Goal: Information Seeking & Learning: Learn about a topic

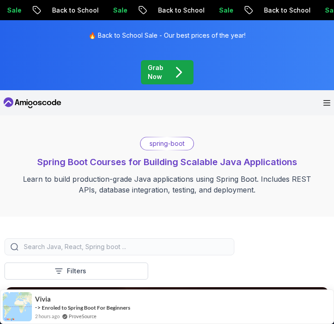
click at [168, 78] on div "Grab Now" at bounding box center [167, 72] width 39 height 18
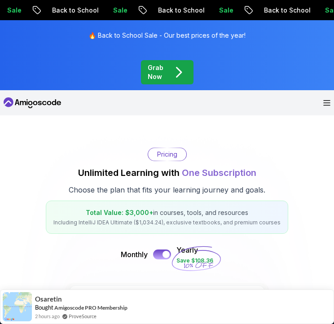
click at [180, 71] on icon "pre-order" at bounding box center [178, 72] width 4 height 9
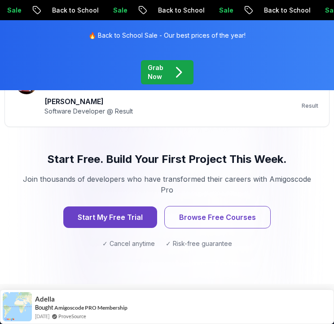
scroll to position [1309, 0]
click at [123, 213] on button "Start My Free Trial" at bounding box center [110, 217] width 98 height 22
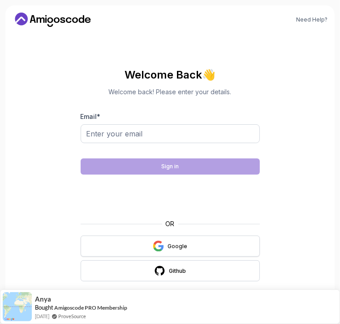
click at [181, 245] on div "Google" at bounding box center [178, 246] width 20 height 7
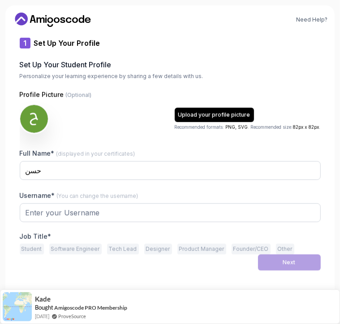
type input "zanycobra66822"
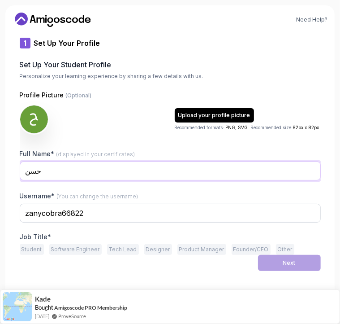
click at [69, 165] on input "حسن" at bounding box center [170, 170] width 301 height 19
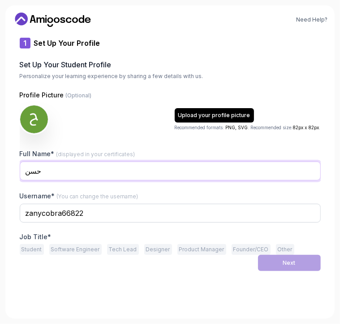
type input "أ"
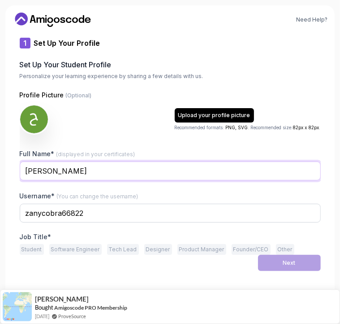
type input "Hasan Mohammed alsenan"
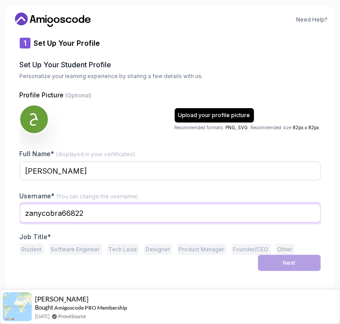
click at [113, 210] on input "zanycobra66822" at bounding box center [170, 213] width 301 height 19
type input "i7sn"
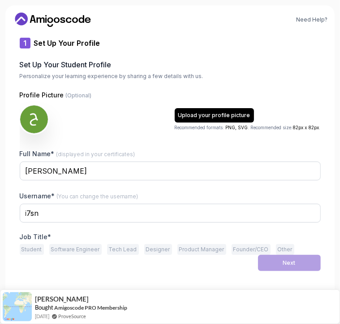
click at [22, 262] on div "Next" at bounding box center [170, 263] width 301 height 16
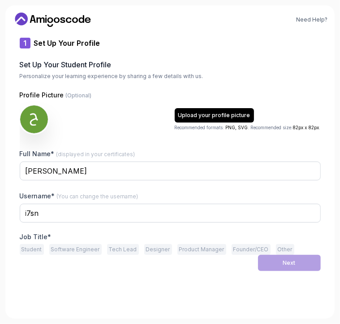
click at [280, 244] on button "Other" at bounding box center [285, 249] width 18 height 11
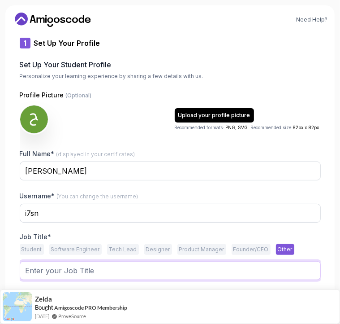
click at [156, 264] on input "text" at bounding box center [170, 270] width 301 height 19
type input "p"
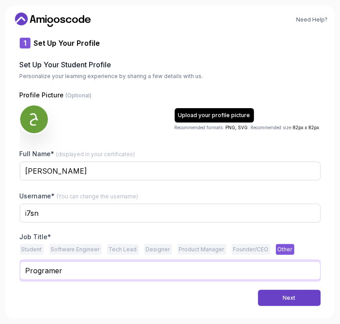
click at [125, 267] on input "Programer" at bounding box center [170, 270] width 301 height 19
click at [118, 266] on input "Programer" at bounding box center [170, 270] width 301 height 19
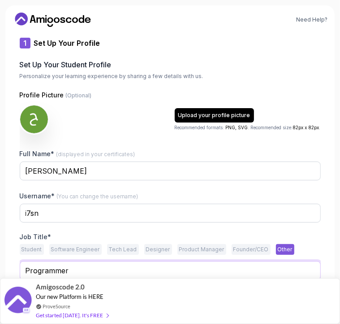
type input "Programmer"
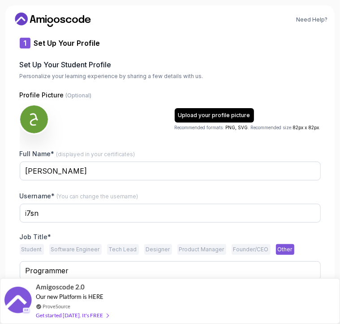
click at [324, 230] on div "Need Help? 1 Set Up Your Profile 1 Set Up Your Profile 2 Let's Get to Know You …" at bounding box center [170, 161] width 330 height 313
drag, startPoint x: 103, startPoint y: 297, endPoint x: 130, endPoint y: 228, distance: 73.7
click at [130, 228] on body "Need Help? 1 Set Up Your Profile 1 Set Up Your Profile 2 Let's Get to Know You …" at bounding box center [170, 162] width 340 height 324
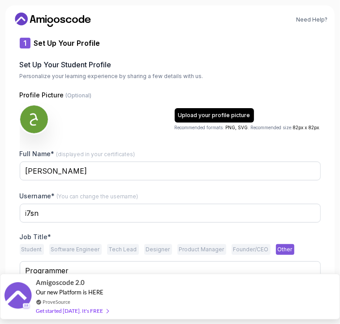
click at [129, 284] on div "Amigoscode 2.0 Our new Platform is HERE ProveSource Get started today. It's FREE" at bounding box center [170, 297] width 340 height 46
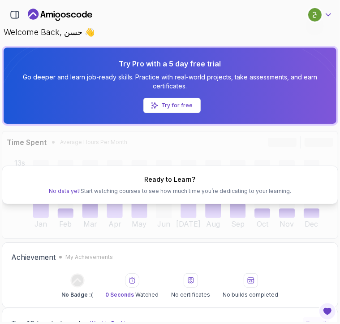
click at [330, 12] on icon at bounding box center [328, 14] width 9 height 9
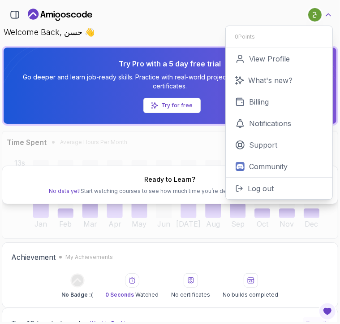
click at [330, 12] on icon at bounding box center [328, 14] width 9 height 9
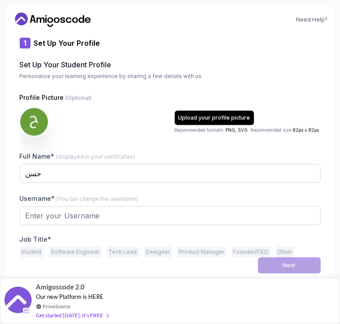
type input "livelyeagle2df6a"
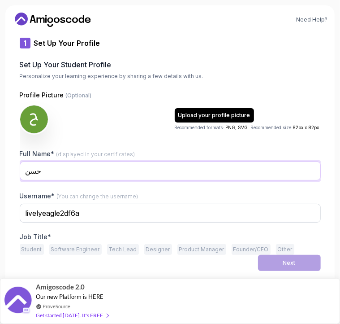
click at [119, 169] on input "حسن" at bounding box center [170, 170] width 301 height 19
type input "[PERSON_NAME]"
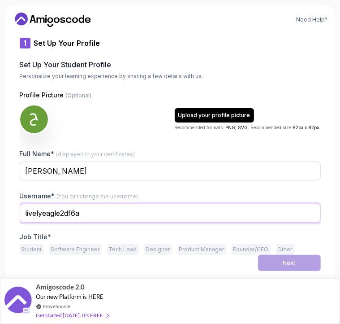
click at [121, 208] on input "livelyeagle2df6a" at bounding box center [170, 213] width 301 height 19
type input "l"
type input "p"
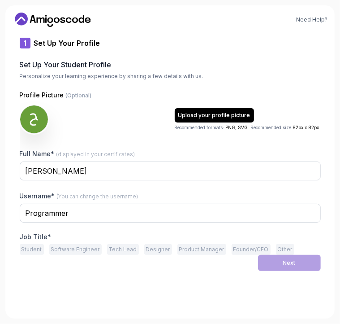
click at [119, 225] on div at bounding box center [170, 228] width 301 height 8
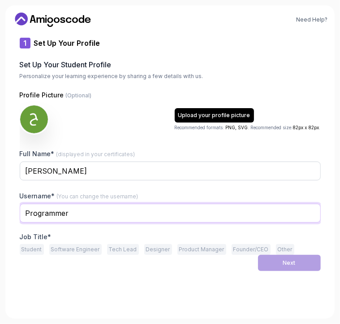
click at [93, 215] on input "Programmer" at bounding box center [170, 213] width 301 height 19
type input "Programmer"
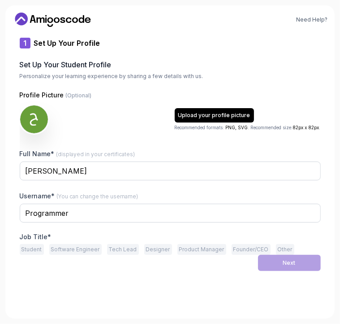
click at [91, 228] on div at bounding box center [170, 228] width 301 height 8
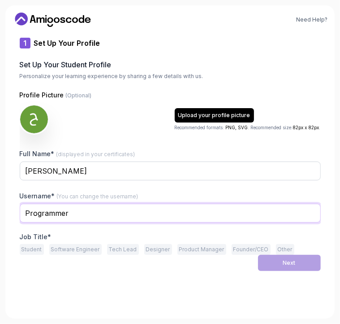
click at [59, 212] on input "Programmer" at bounding box center [170, 213] width 301 height 19
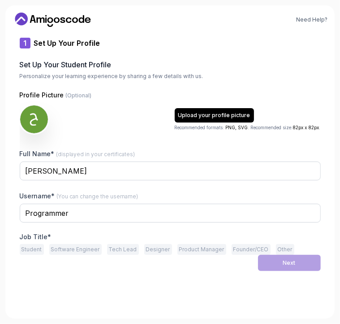
drag, startPoint x: 59, startPoint y: 212, endPoint x: 111, endPoint y: 223, distance: 53.2
click at [111, 223] on div "Programmer" at bounding box center [170, 218] width 301 height 29
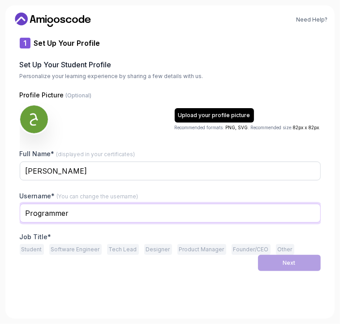
click at [83, 212] on input "Programmer" at bounding box center [170, 213] width 301 height 19
paste input "programmer"
type input "Programmer"
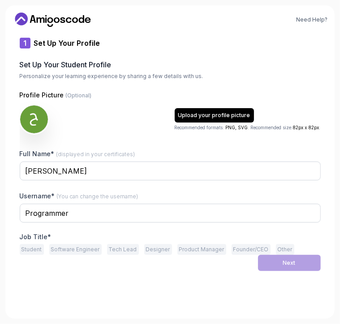
click at [190, 231] on div at bounding box center [170, 228] width 301 height 8
click at [278, 246] on button "Other" at bounding box center [285, 249] width 18 height 11
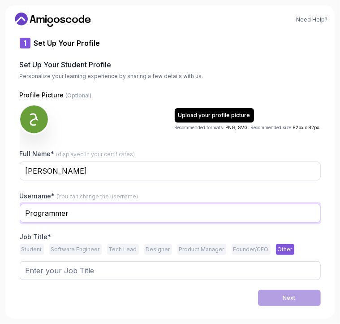
click at [193, 212] on input "Programmer" at bounding box center [170, 213] width 301 height 19
type input "i7sn"
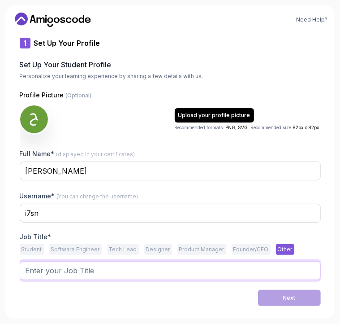
click at [194, 267] on input "text" at bounding box center [170, 270] width 301 height 19
type input "Programmer"
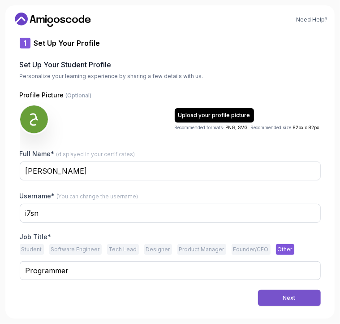
click at [277, 294] on button "Next" at bounding box center [289, 298] width 63 height 16
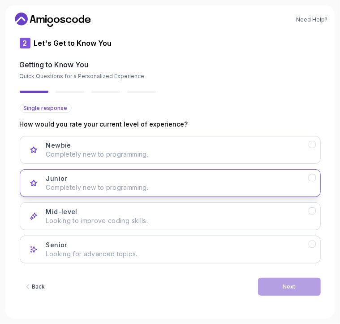
click at [140, 178] on div "Junior Completely new to programming." at bounding box center [177, 183] width 263 height 18
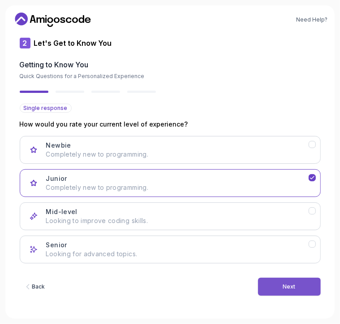
click at [277, 288] on button "Next" at bounding box center [289, 287] width 63 height 18
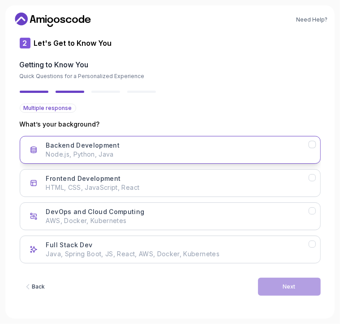
click at [193, 153] on p "Node.js, Python, Java" at bounding box center [177, 154] width 263 height 9
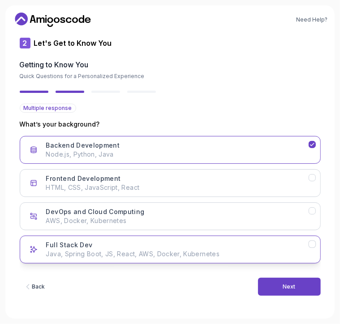
click at [152, 247] on div "Full Stack Dev Java, Spring Boot, JS, React, AWS, Docker, Kubernetes" at bounding box center [177, 249] width 263 height 18
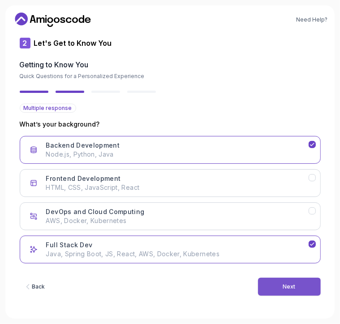
click at [300, 284] on button "Next" at bounding box center [289, 287] width 63 height 18
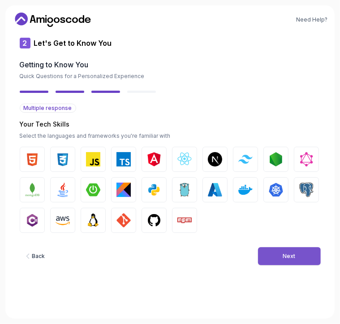
click at [287, 252] on div "Next" at bounding box center [289, 255] width 13 height 7
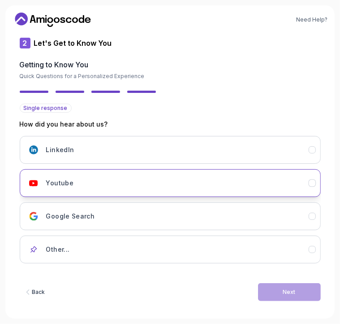
click at [255, 184] on div "Youtube" at bounding box center [177, 183] width 263 height 18
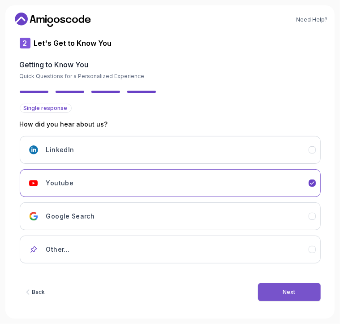
click at [316, 295] on button "Next" at bounding box center [289, 292] width 63 height 18
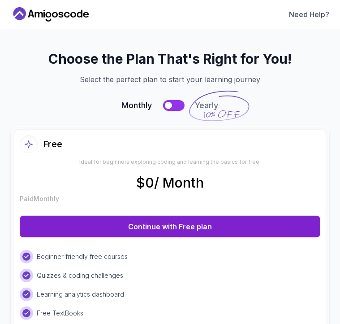
click at [190, 217] on button "Continue with Free plan" at bounding box center [170, 227] width 301 height 22
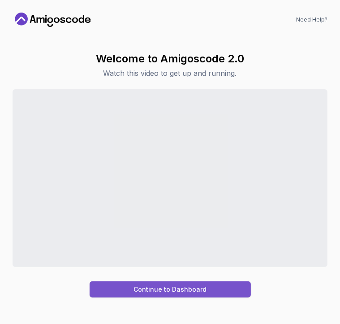
click at [229, 287] on button "Continue to Dashboard" at bounding box center [170, 289] width 161 height 16
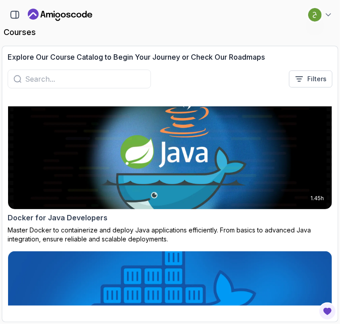
scroll to position [830, 0]
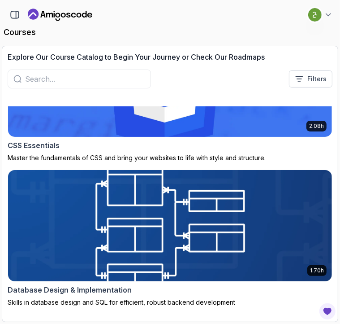
click at [123, 74] on input "text" at bounding box center [85, 79] width 120 height 11
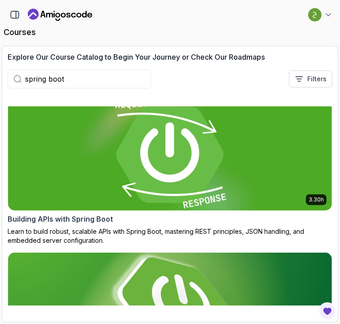
scroll to position [161, 0]
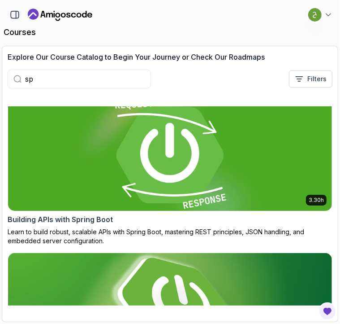
type input "s"
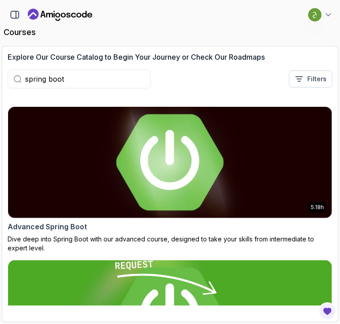
type input "spring boot"
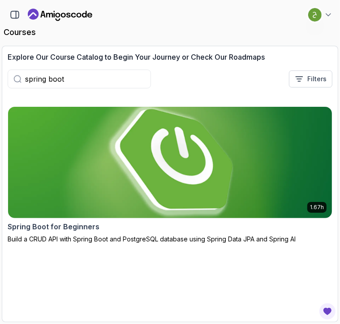
click at [122, 143] on img at bounding box center [170, 162] width 340 height 117
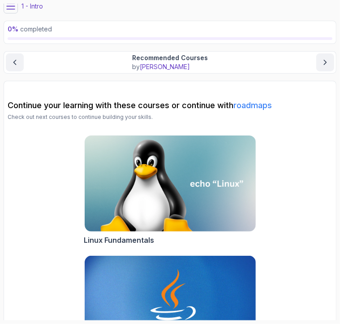
scroll to position [204, 0]
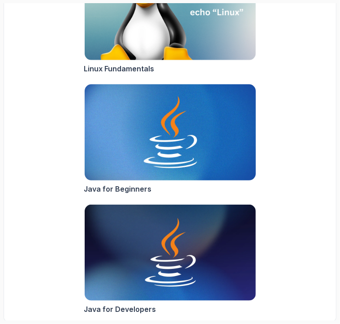
click at [230, 104] on img at bounding box center [170, 132] width 180 height 101
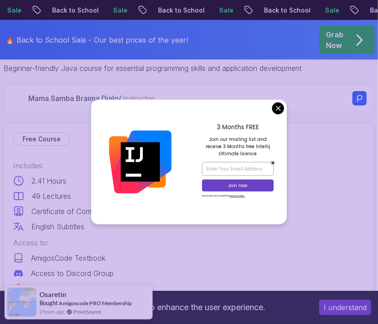
scroll to position [294, 0]
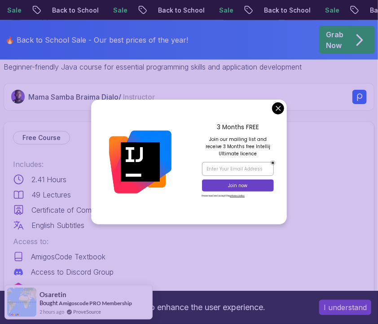
click at [280, 101] on div "3 Months FREE Join our mailing list and receive 3 Months free Intellij Ultimate…" at bounding box center [238, 162] width 98 height 124
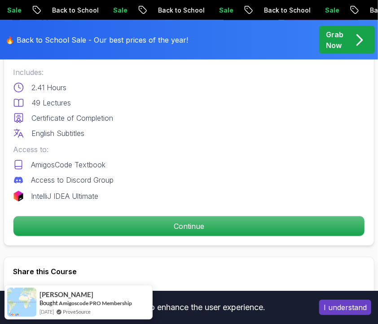
scroll to position [385, 0]
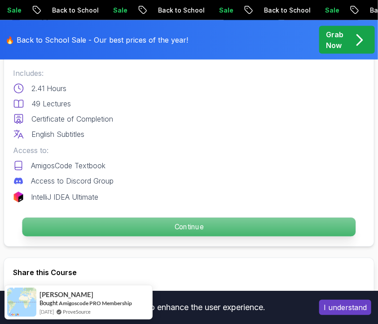
click at [208, 234] on p "Continue" at bounding box center [188, 226] width 333 height 19
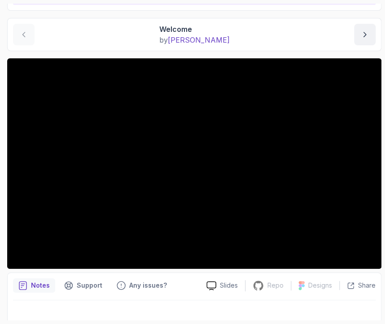
scroll to position [89, 0]
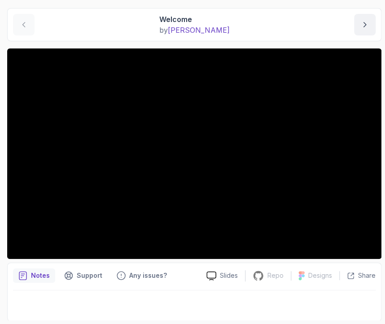
click at [201, 300] on div at bounding box center [194, 302] width 362 height 25
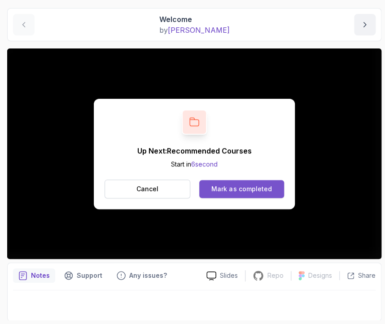
click at [260, 184] on div "Mark as completed" at bounding box center [241, 188] width 60 height 9
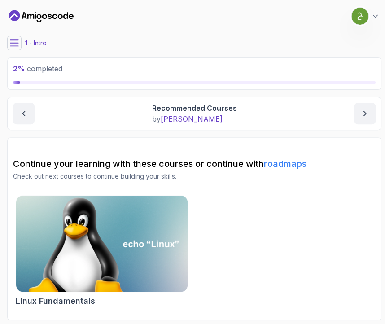
click at [104, 248] on img at bounding box center [102, 243] width 180 height 101
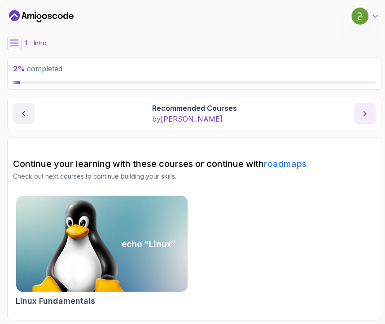
click at [333, 110] on button "next content" at bounding box center [365, 114] width 22 height 22
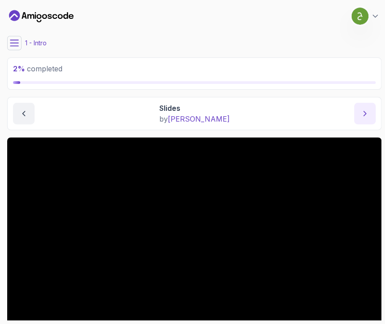
click at [333, 109] on button "next content" at bounding box center [365, 114] width 22 height 22
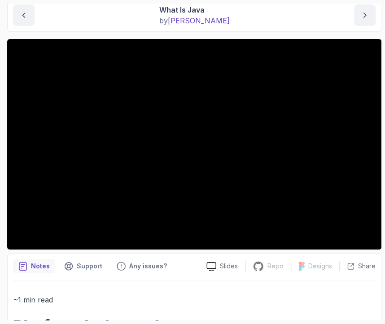
scroll to position [98, 0]
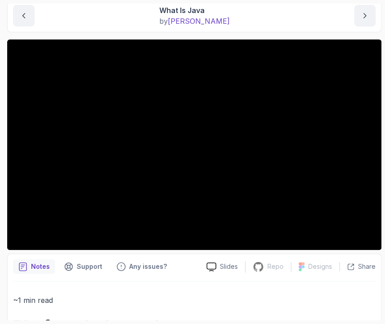
click at [333, 5] on button "next content" at bounding box center [365, 16] width 22 height 22
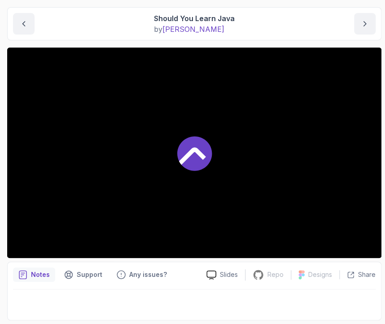
scroll to position [89, 0]
